Goal: Navigation & Orientation: Find specific page/section

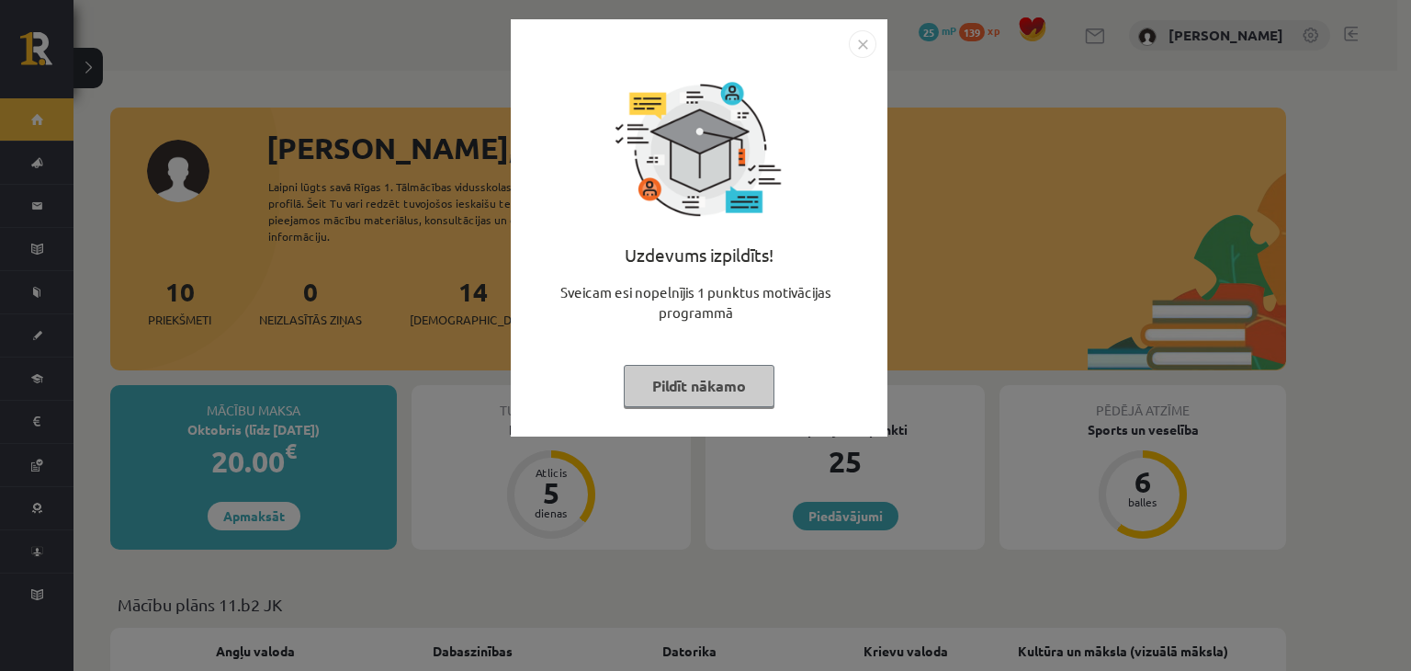
click at [860, 32] on img "Close" at bounding box center [863, 44] width 28 height 28
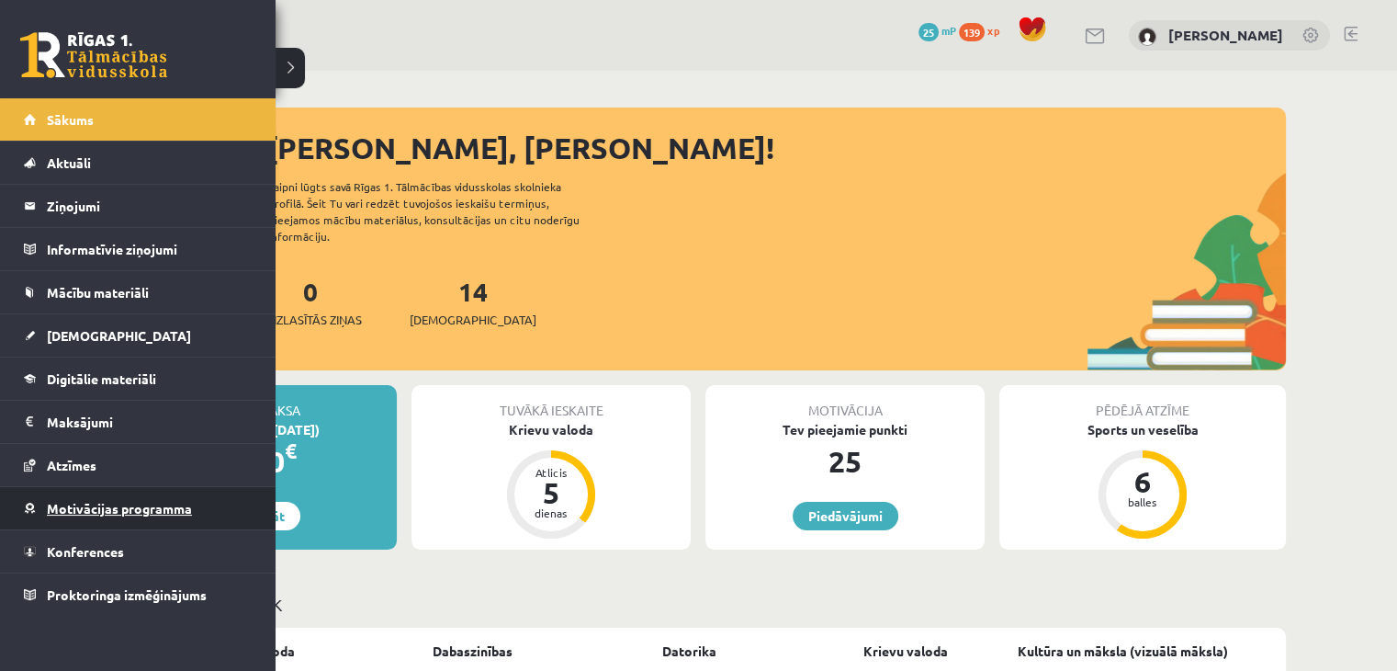
click at [100, 512] on span "Motivācijas programma" at bounding box center [119, 508] width 145 height 17
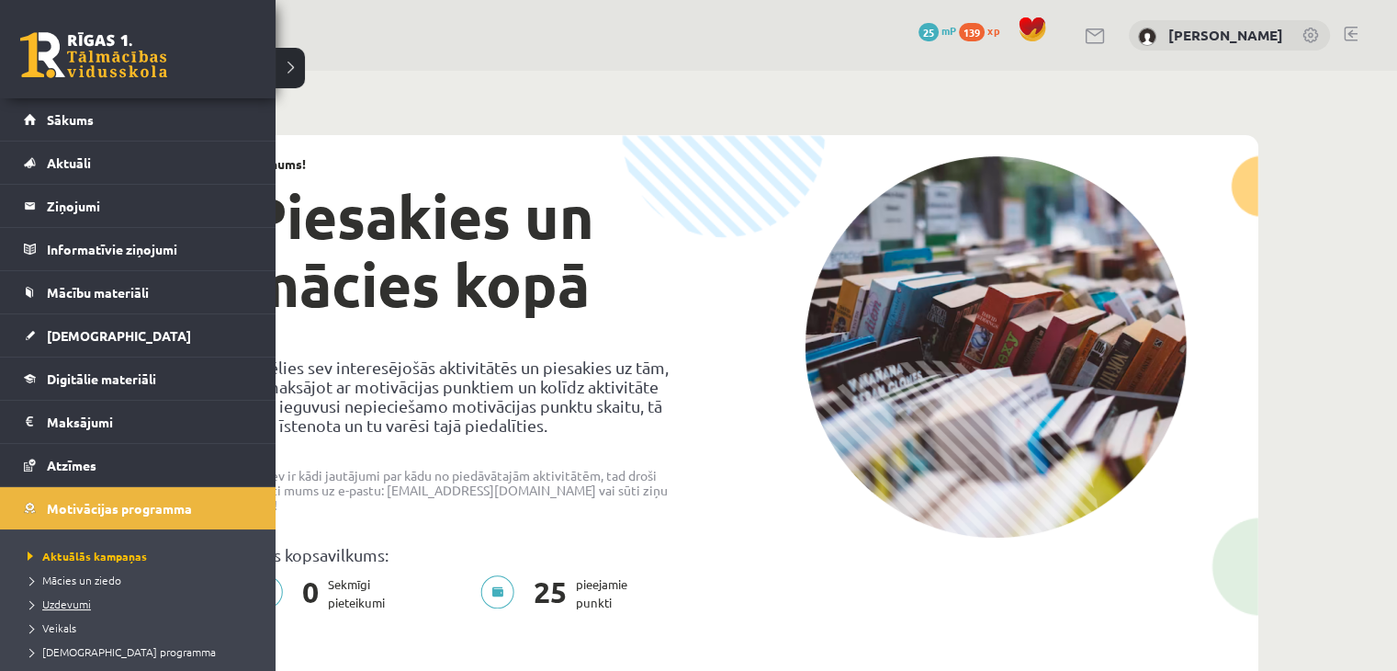
click at [95, 597] on link "Uzdevumi" at bounding box center [140, 603] width 234 height 17
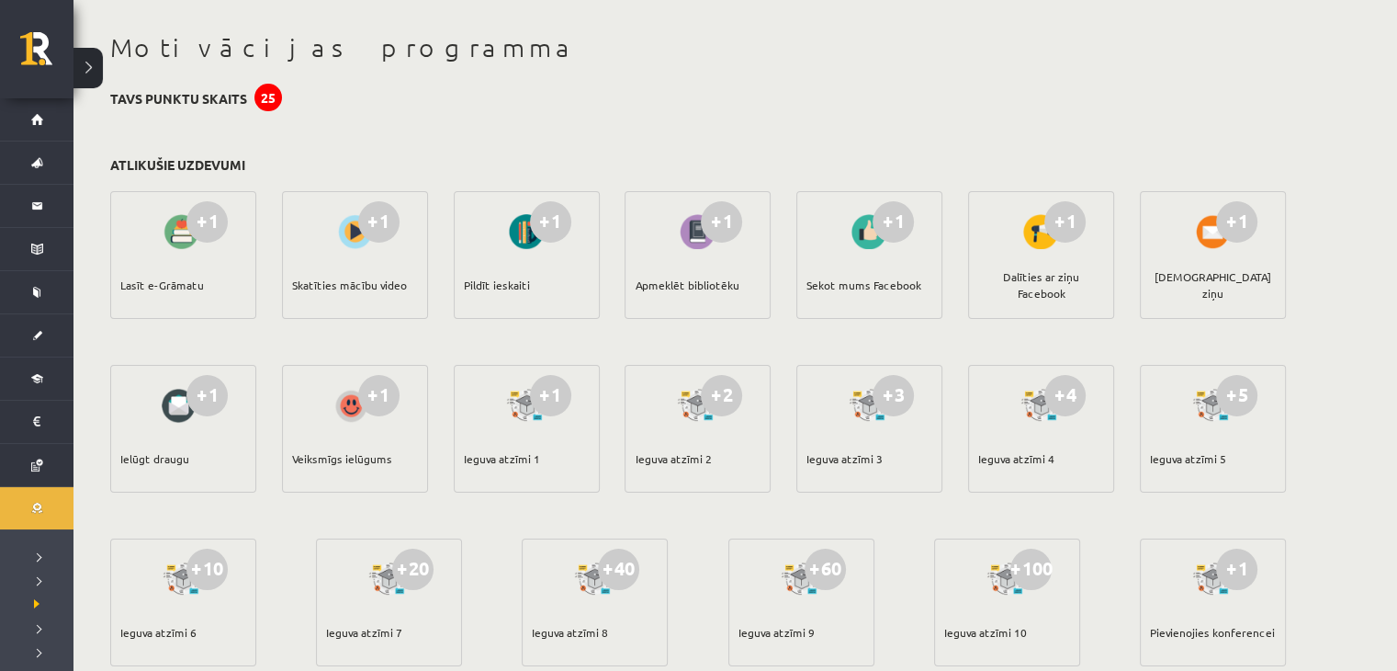
scroll to position [79, 0]
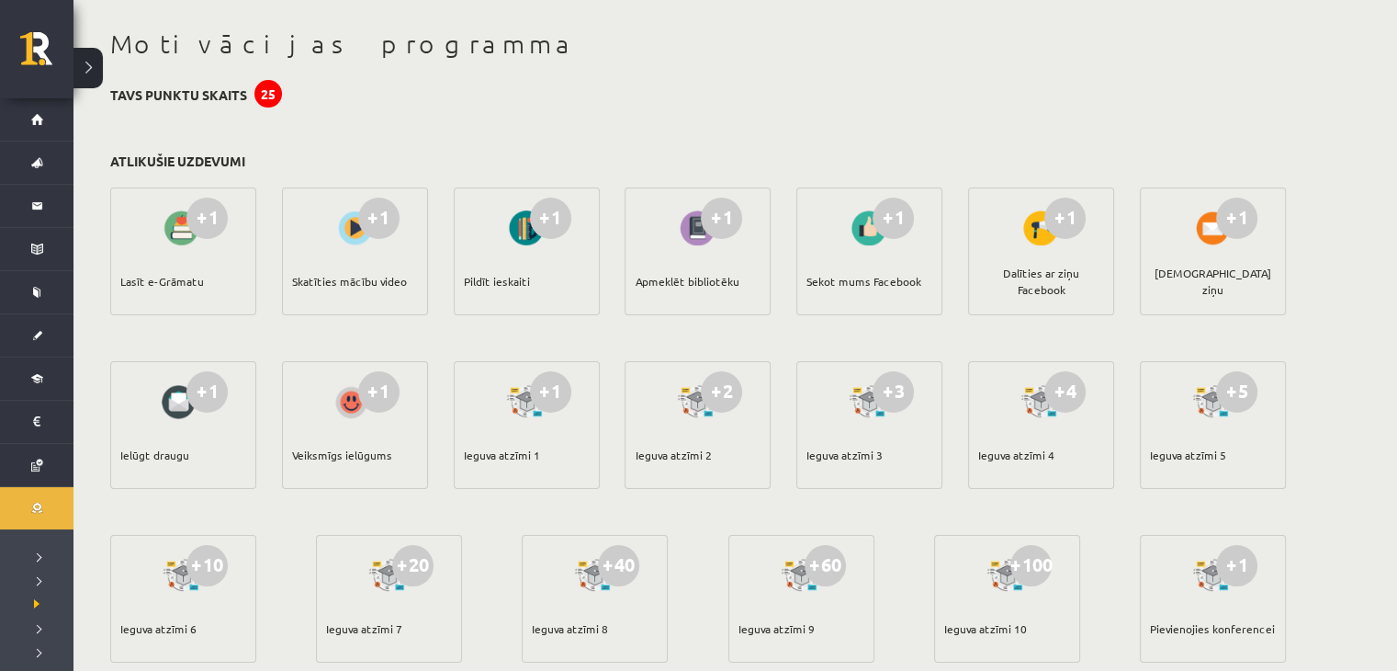
click at [187, 280] on div "Lasīt e-Grāmatu" at bounding box center [162, 281] width 84 height 64
drag, startPoint x: 190, startPoint y: 215, endPoint x: 205, endPoint y: 216, distance: 14.7
click at [205, 216] on div "+1" at bounding box center [206, 218] width 41 height 41
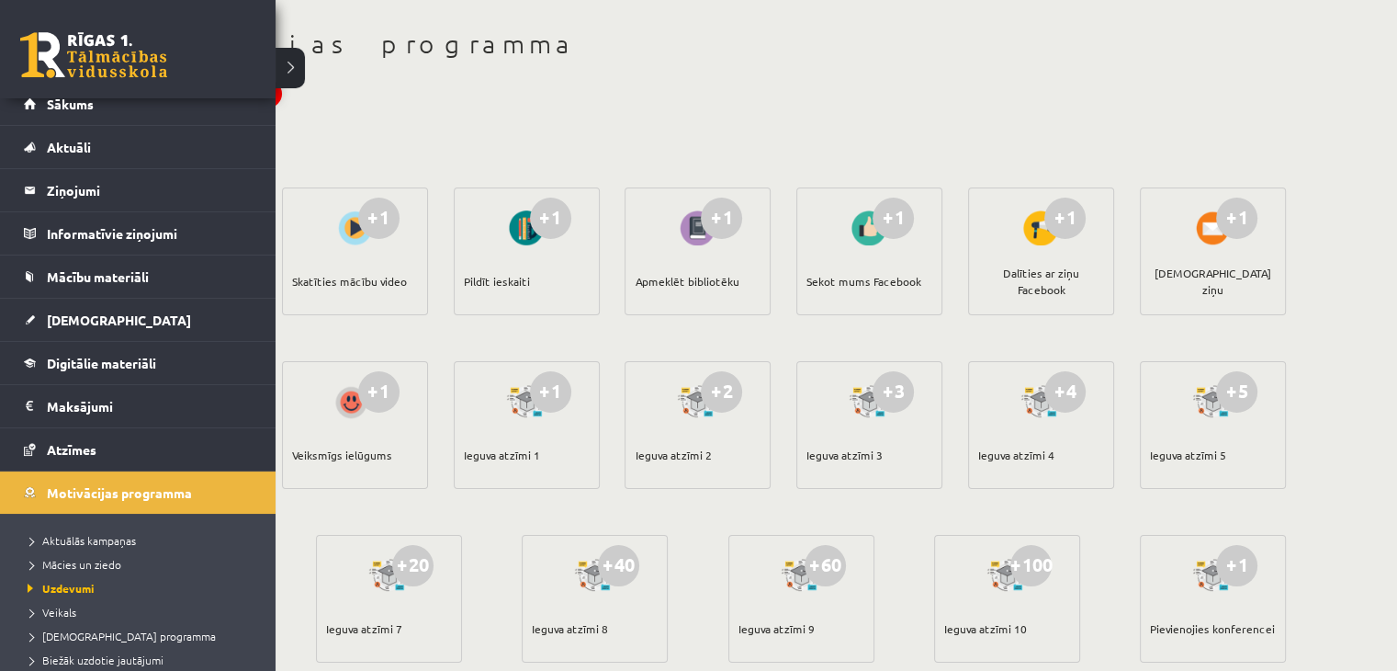
scroll to position [0, 0]
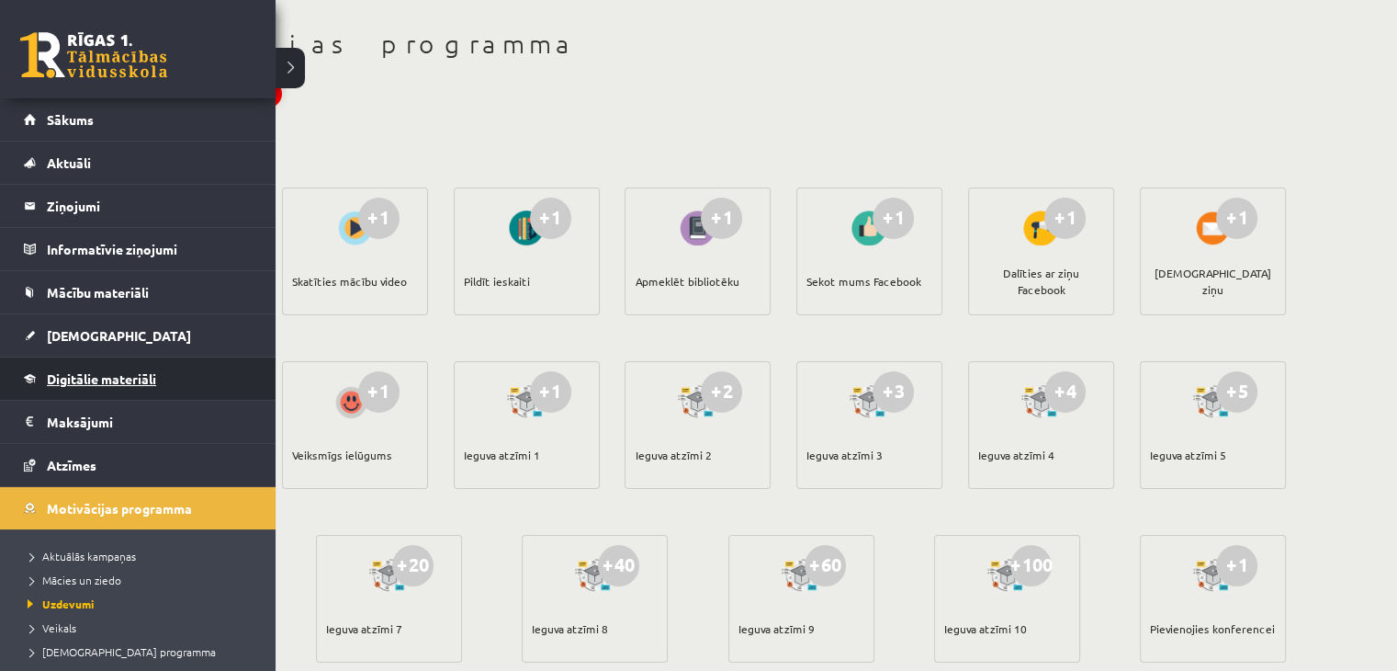
click at [95, 383] on span "Digitālie materiāli" at bounding box center [101, 378] width 109 height 17
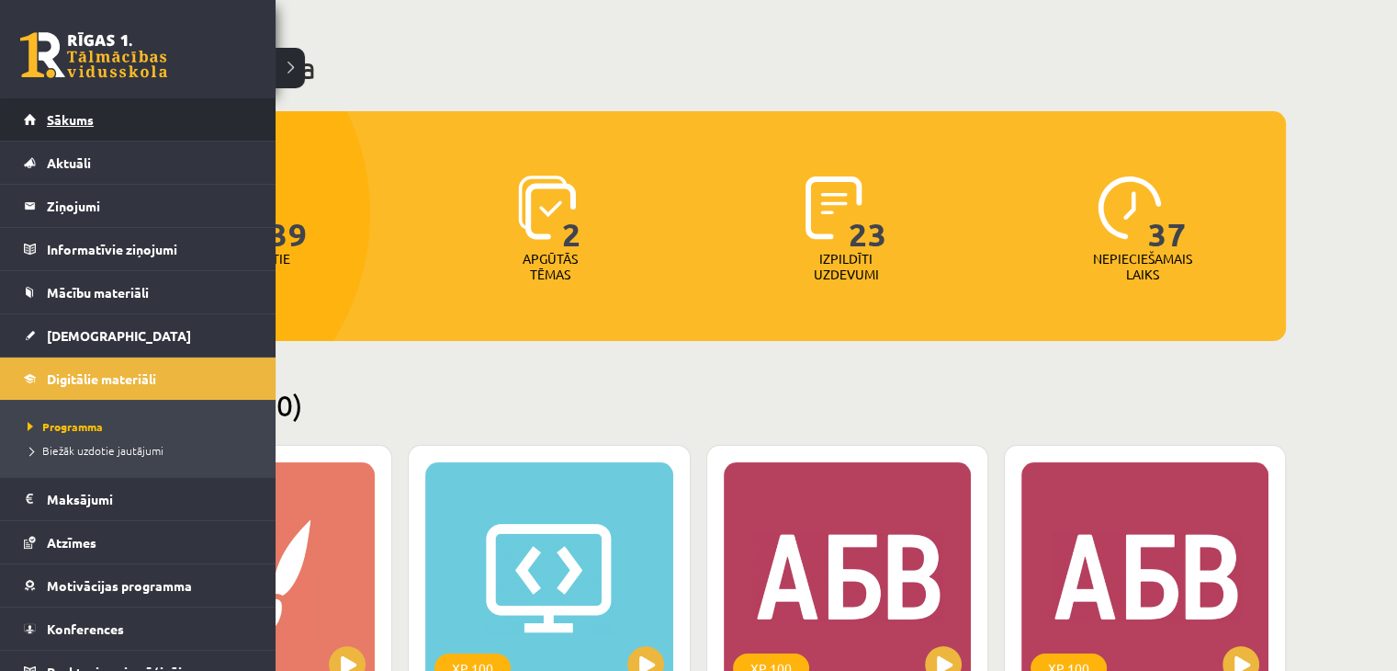
click at [129, 123] on link "Sākums" at bounding box center [138, 119] width 229 height 42
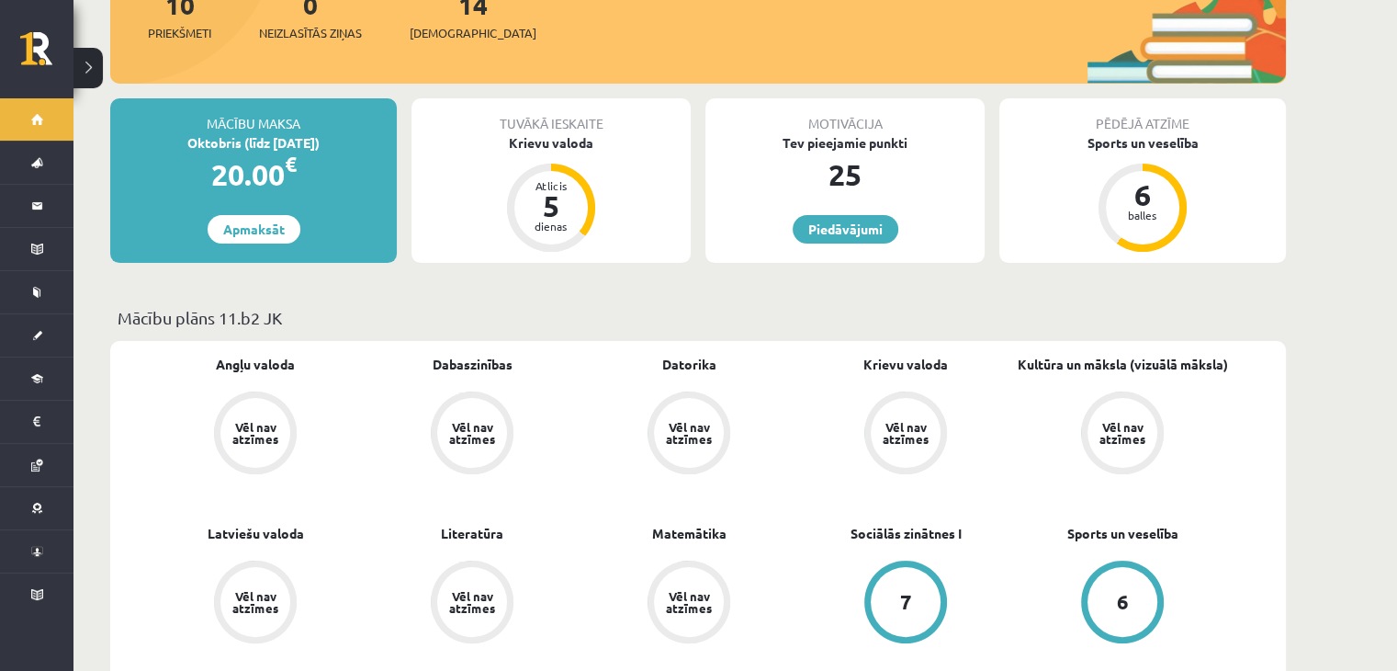
scroll to position [271, 0]
